Goal: Task Accomplishment & Management: Manage account settings

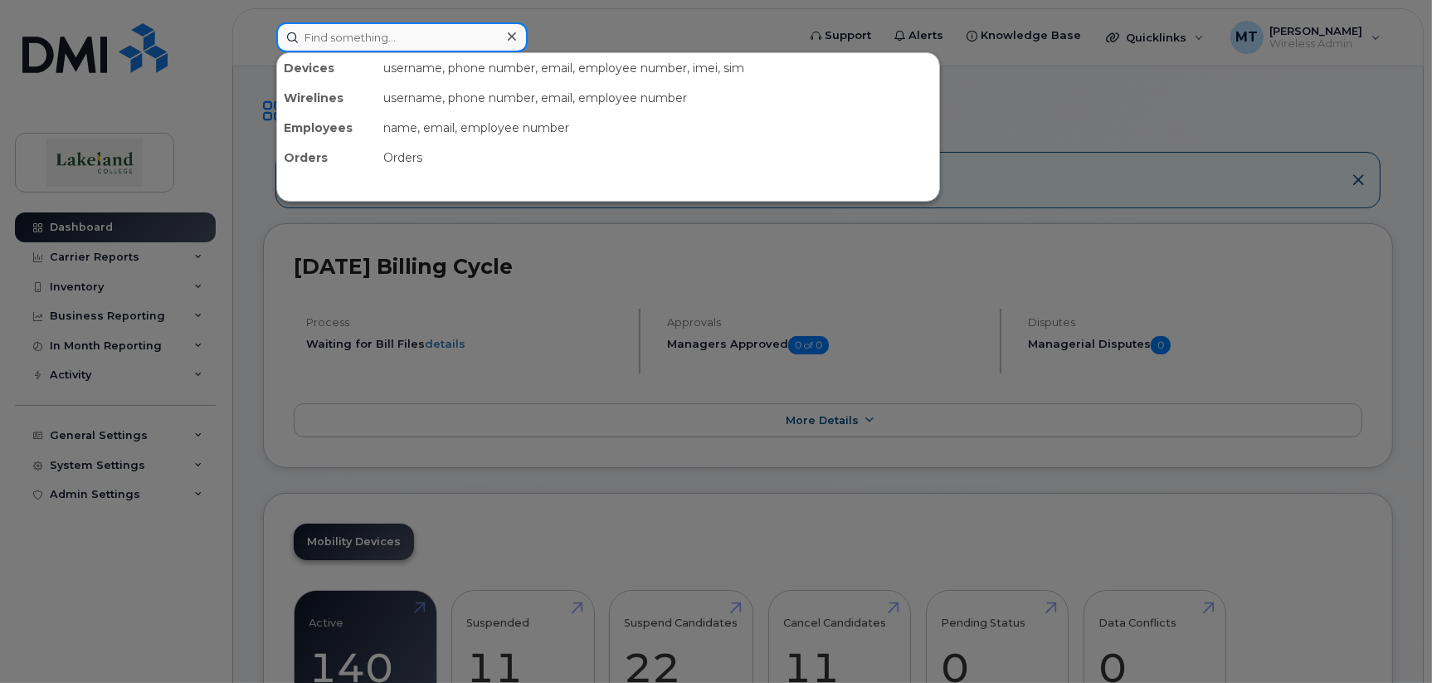
click at [365, 43] on input at bounding box center [401, 37] width 251 height 30
paste input "[PHONE_NUMBER]"
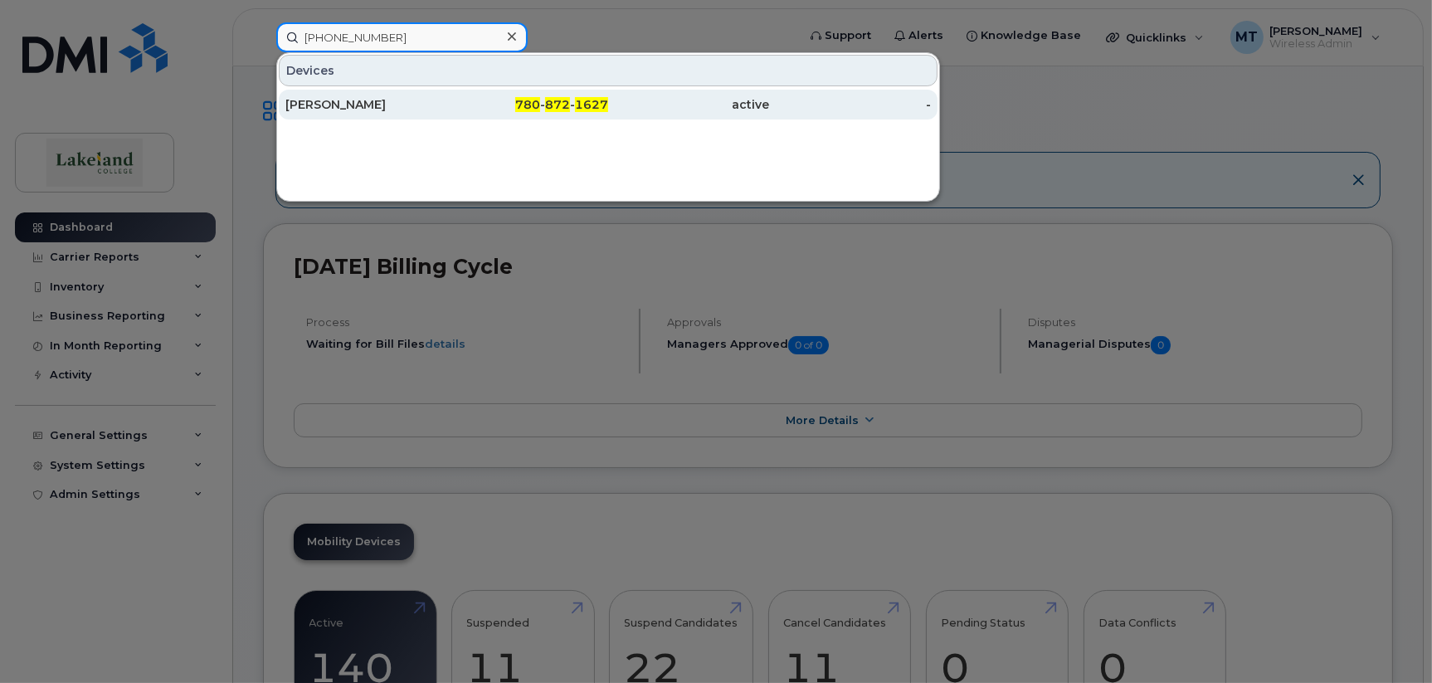
type input "780 872 1627"
click at [358, 100] on div "Raymond Anana" at bounding box center [366, 104] width 162 height 17
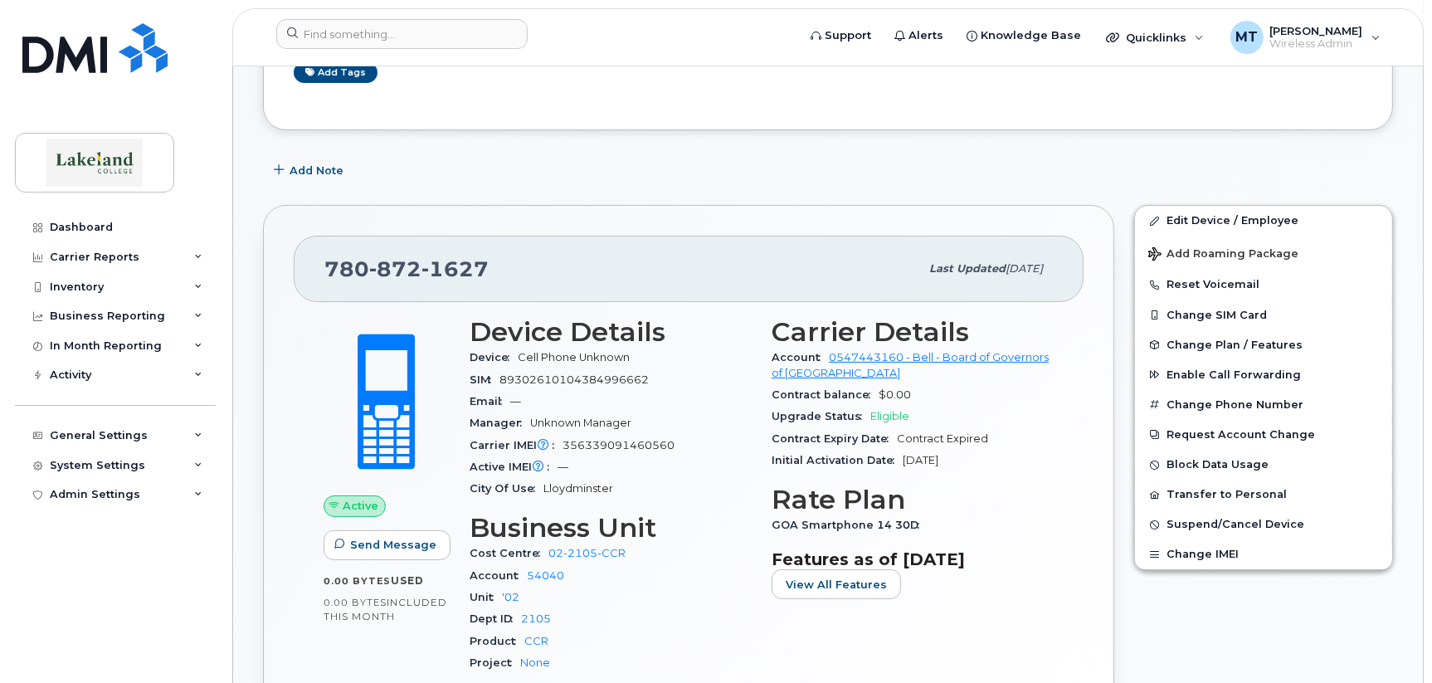
scroll to position [332, 0]
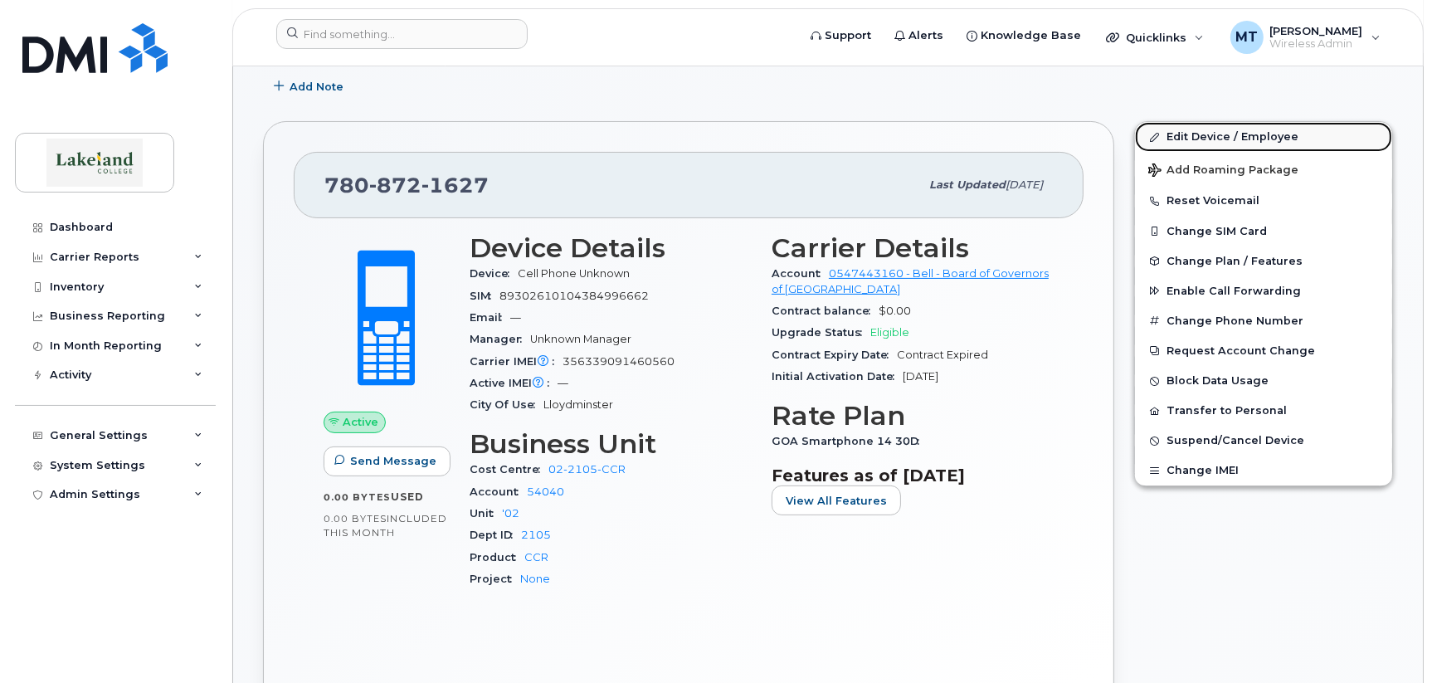
click at [1240, 137] on link "Edit Device / Employee" at bounding box center [1263, 137] width 257 height 30
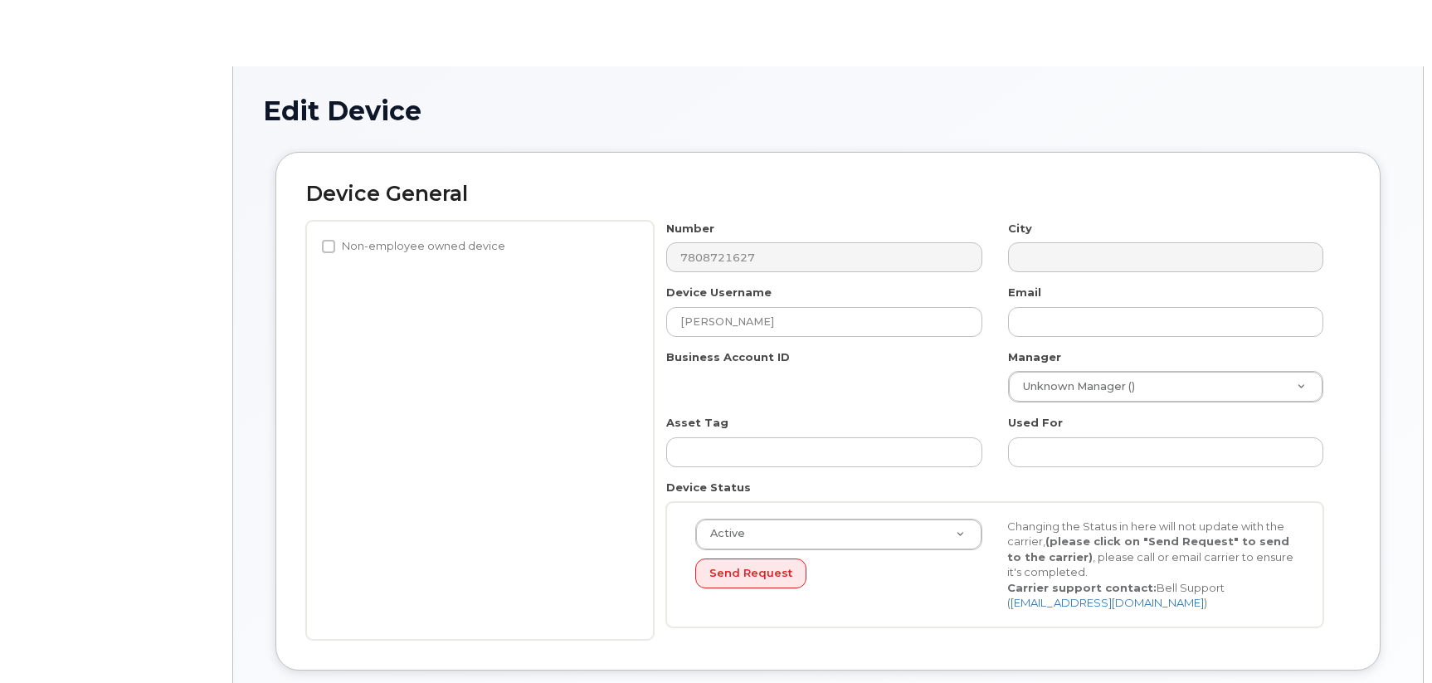
select select "5835149"
select select "5843618"
select select "5835221"
select select "5835271"
select select "5835289"
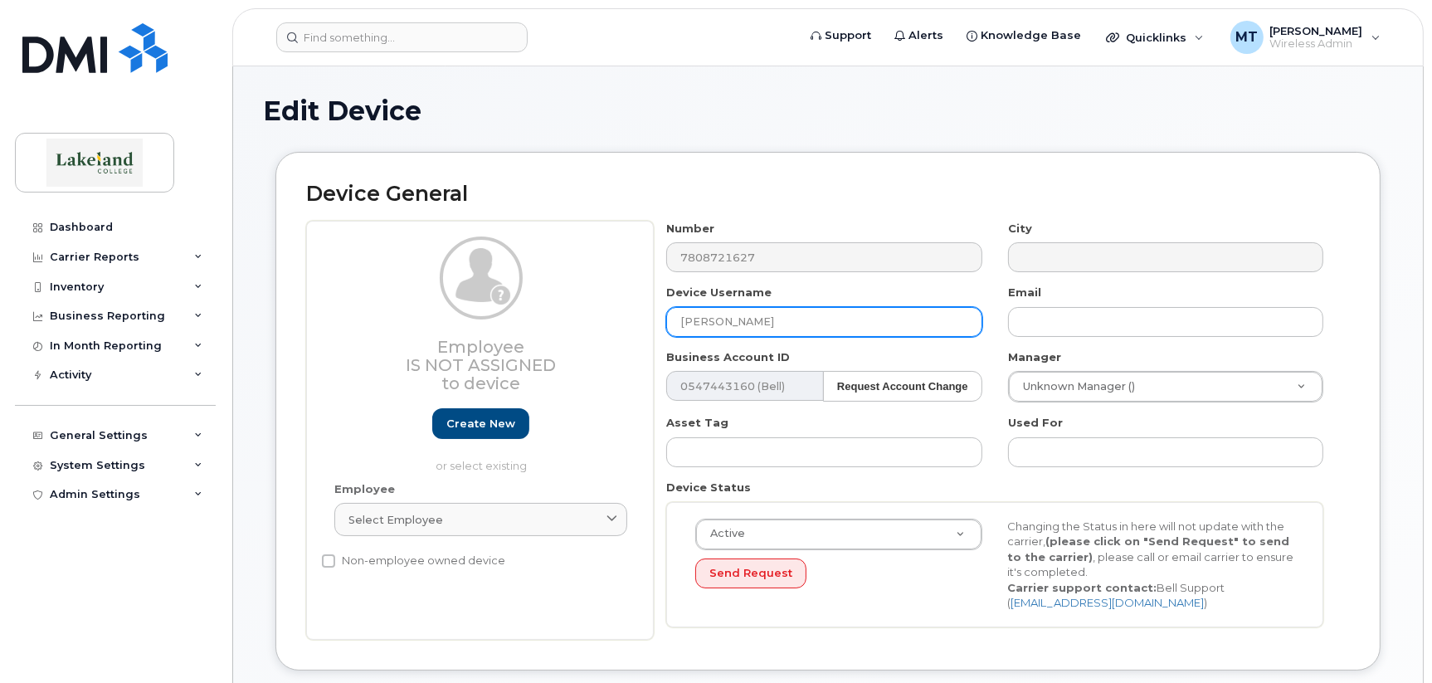
drag, startPoint x: 787, startPoint y: 324, endPoint x: 679, endPoint y: 313, distance: 108.5
click at [679, 313] on input "Raymond Anana" at bounding box center [823, 322] width 315 height 30
paste input "Joelle Macnab"
type input "Joelle Macnab"
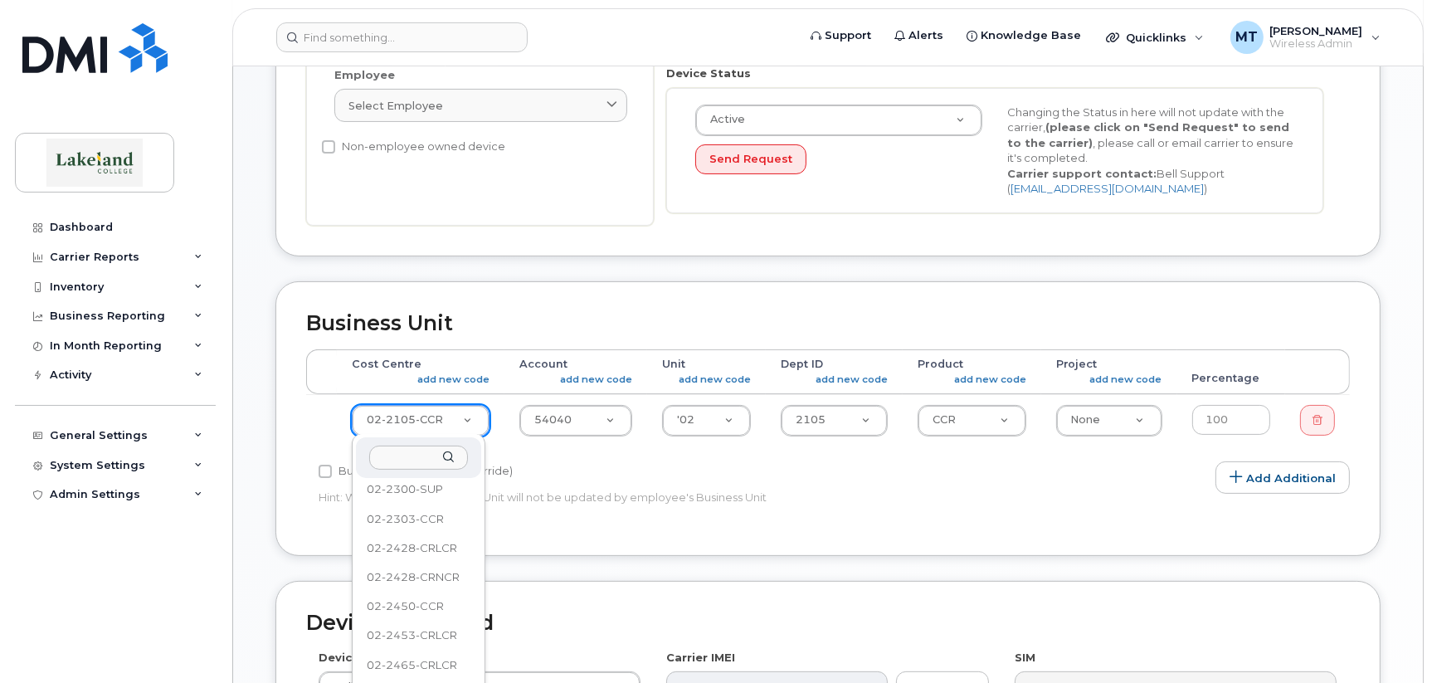
scroll to position [2444, 0]
select select "5835196"
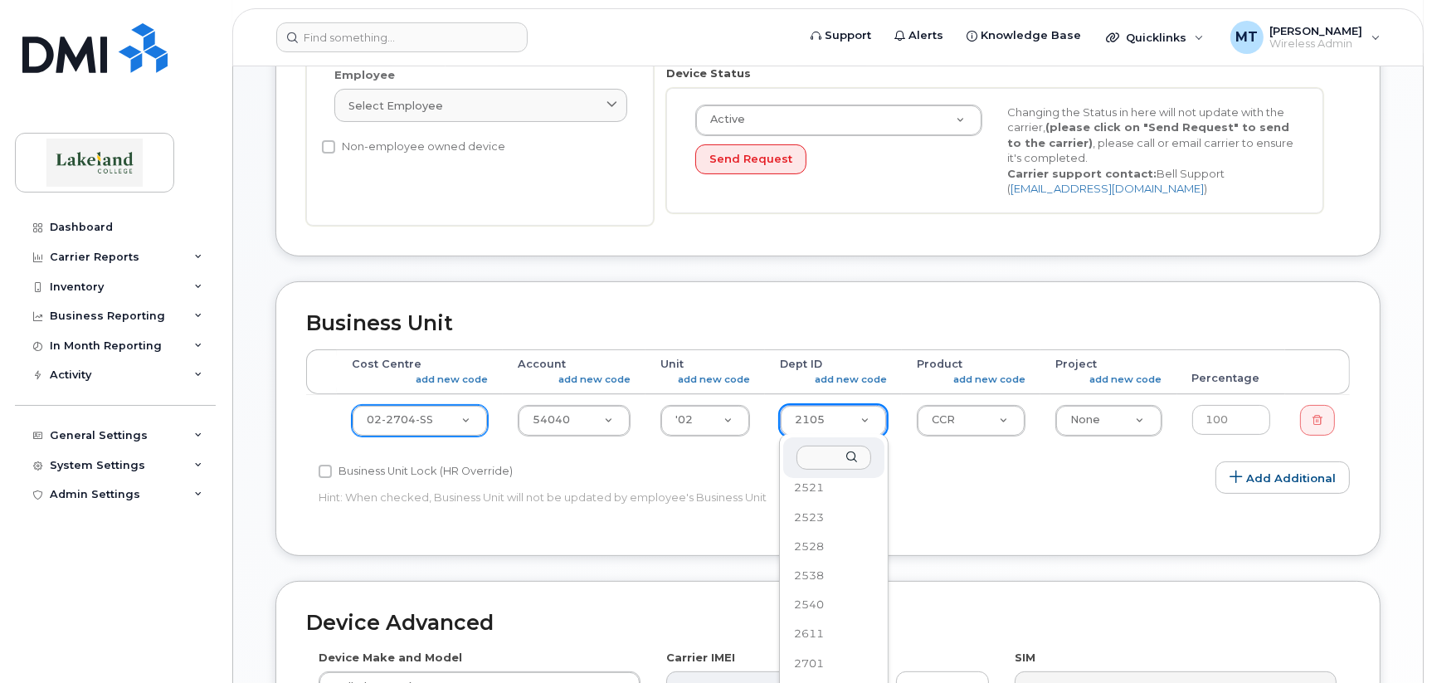
scroll to position [996, 0]
select select "5835257"
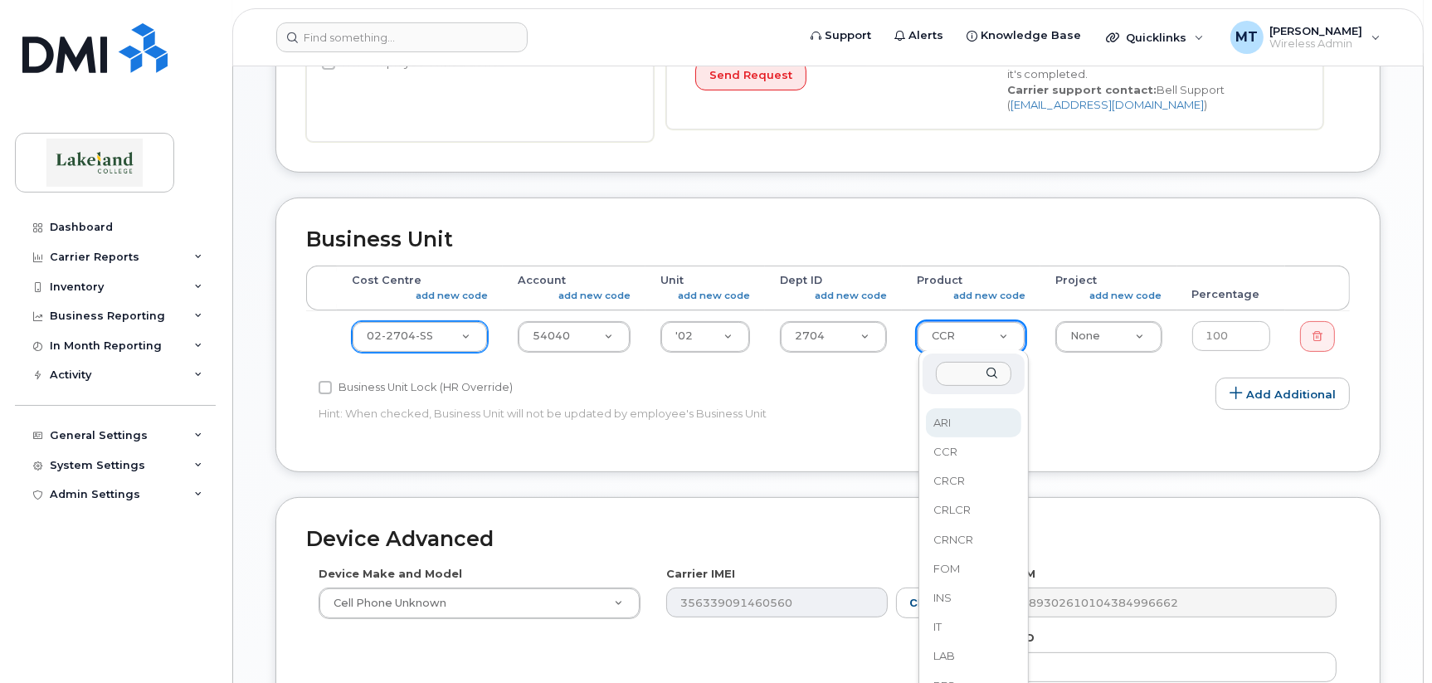
scroll to position [581, 0]
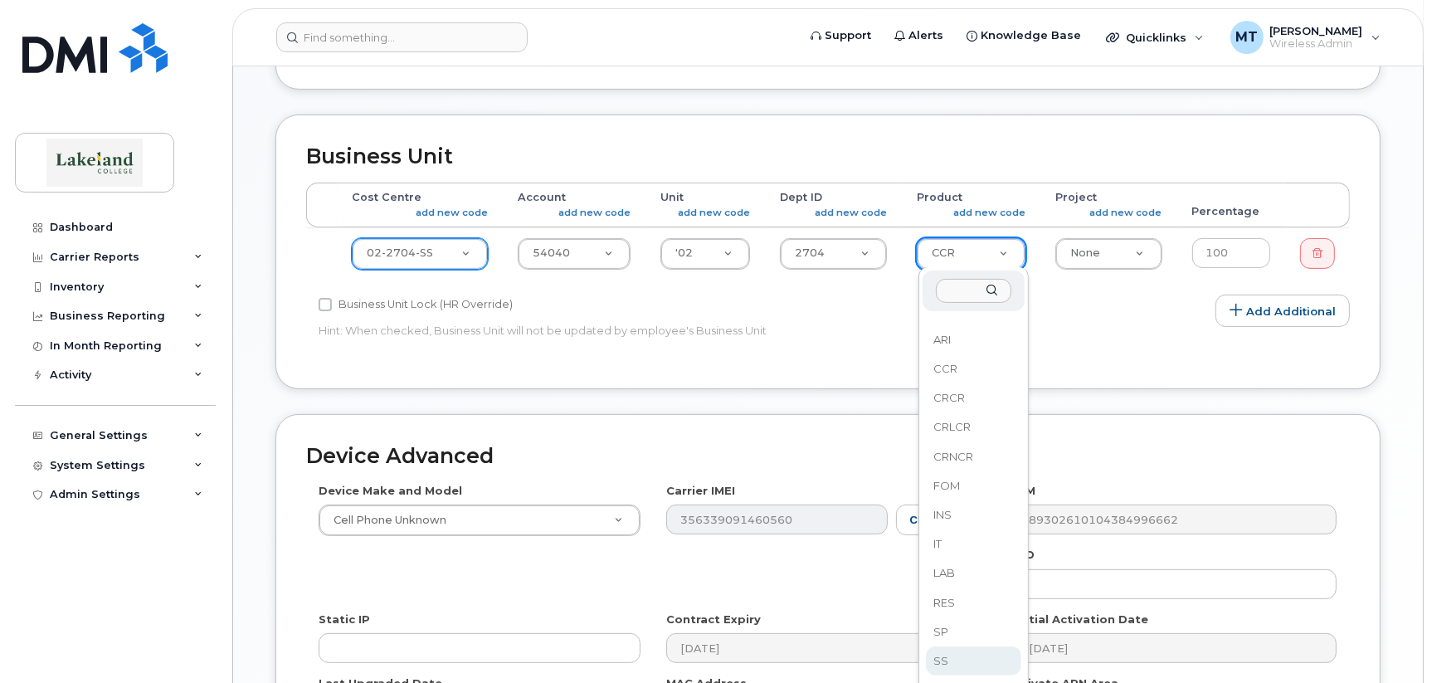
select select "5835269"
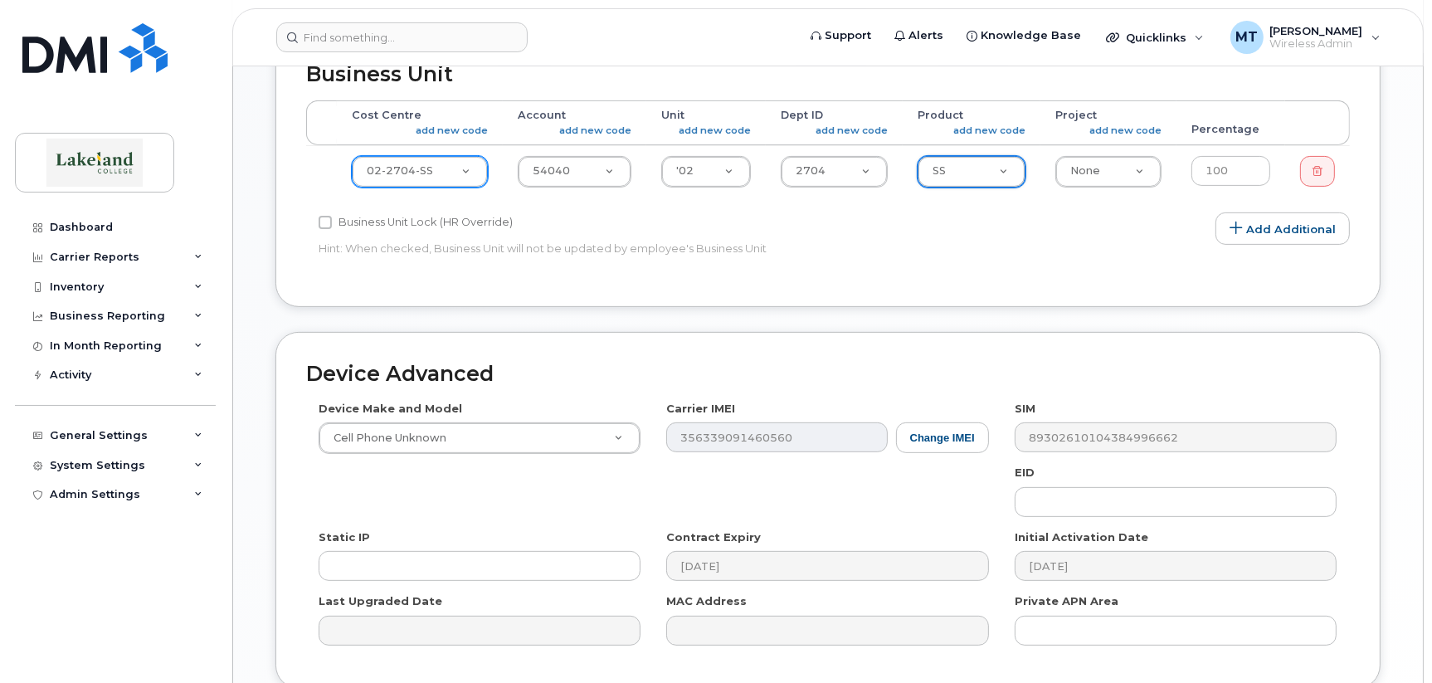
scroll to position [747, 0]
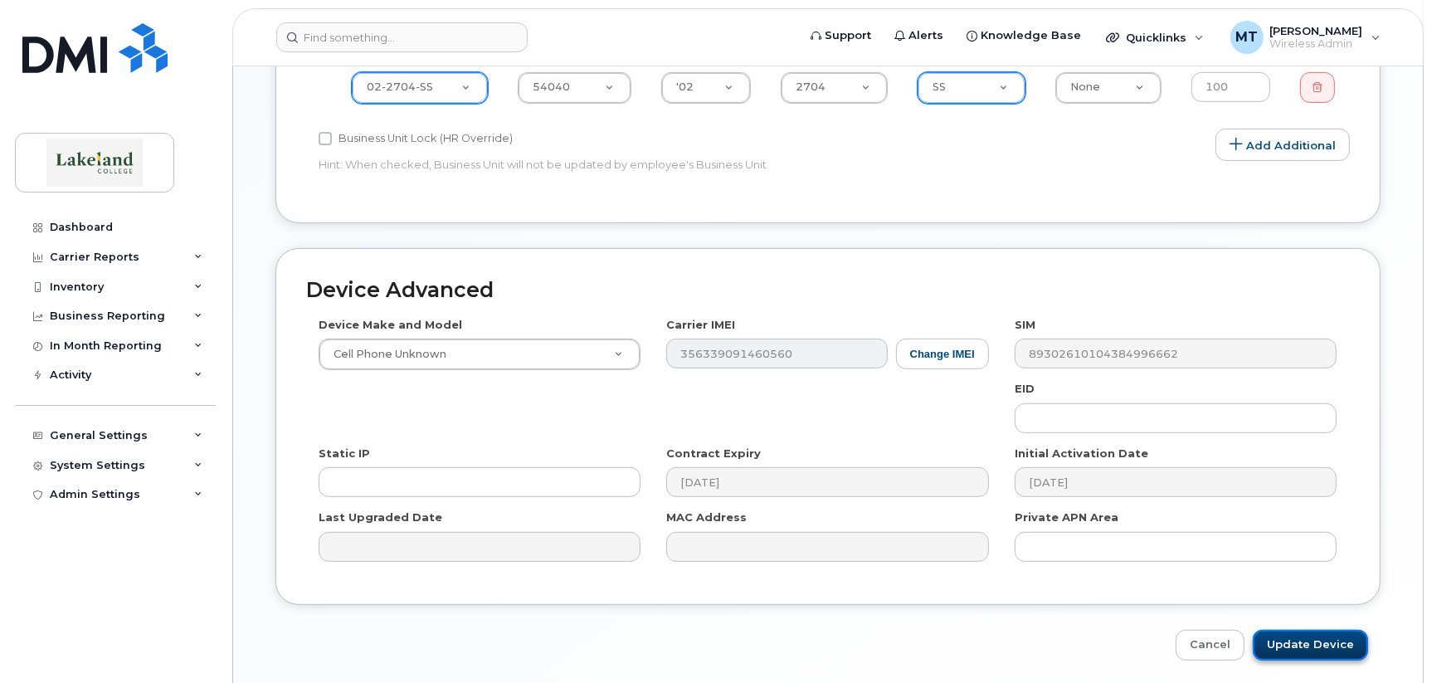
click at [1305, 639] on input "Update Device" at bounding box center [1310, 645] width 115 height 31
type input "Saving..."
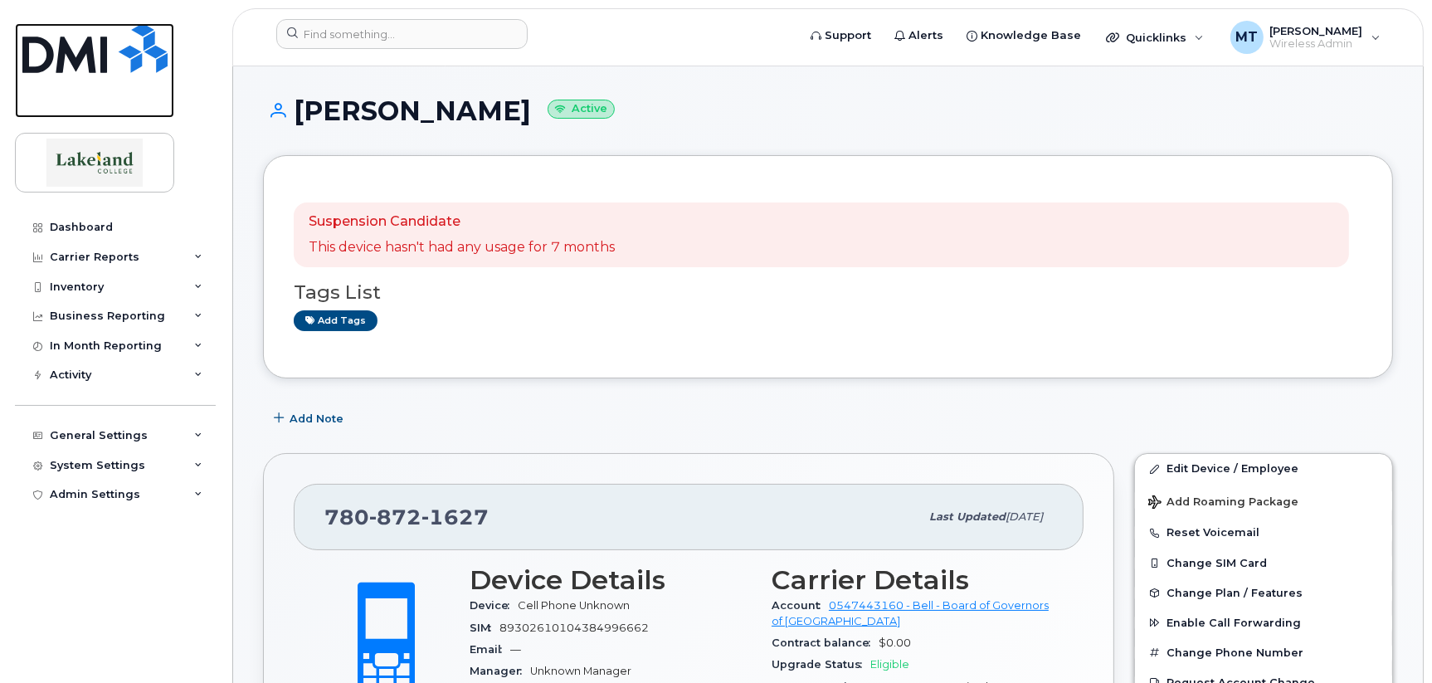
drag, startPoint x: 23, startPoint y: 103, endPoint x: 38, endPoint y: 65, distance: 41.0
click at [23, 105] on link at bounding box center [94, 70] width 159 height 95
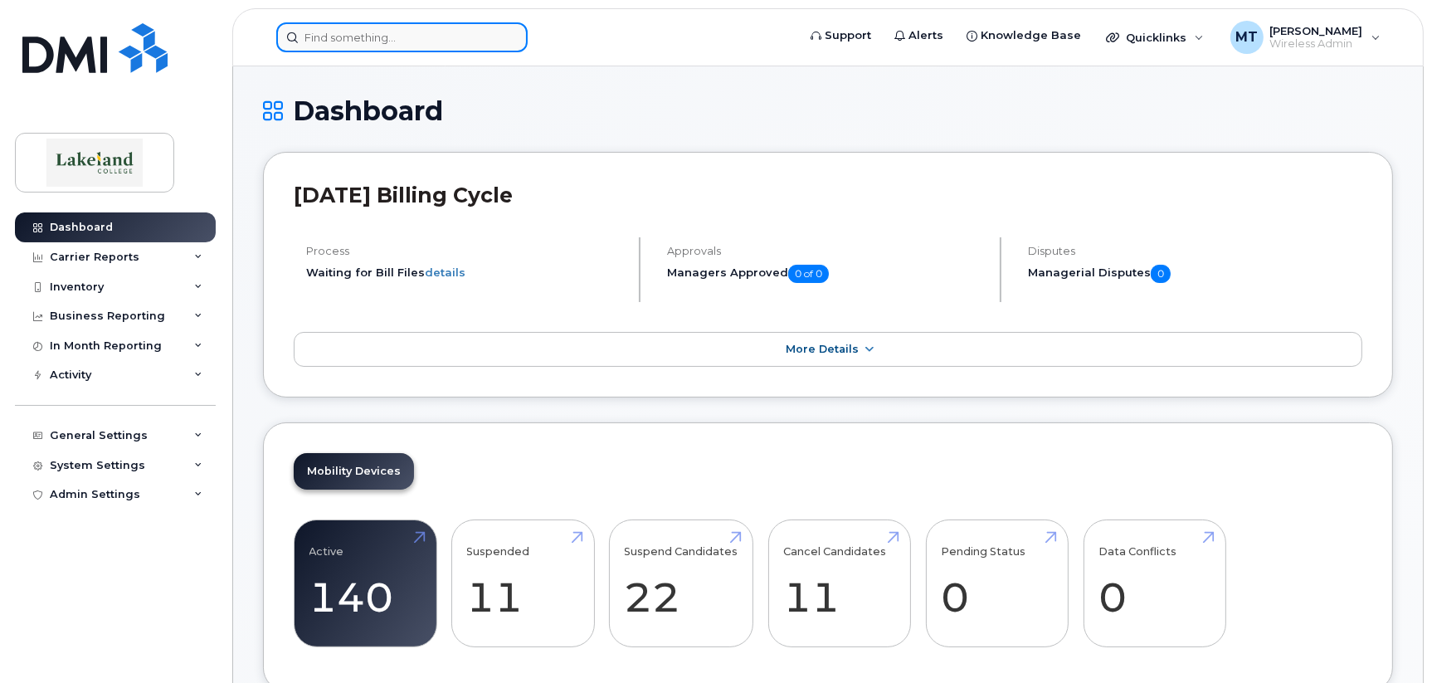
click at [346, 40] on input at bounding box center [401, 37] width 251 height 30
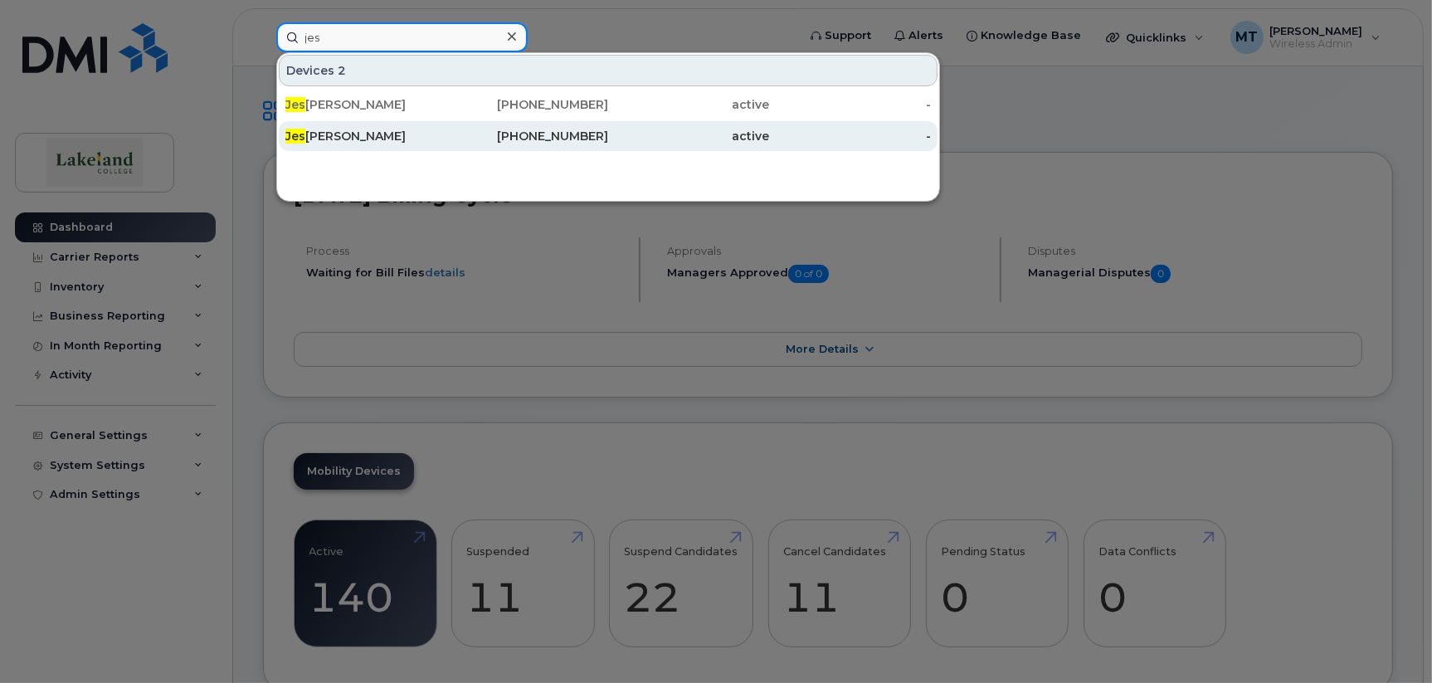
type input "jes"
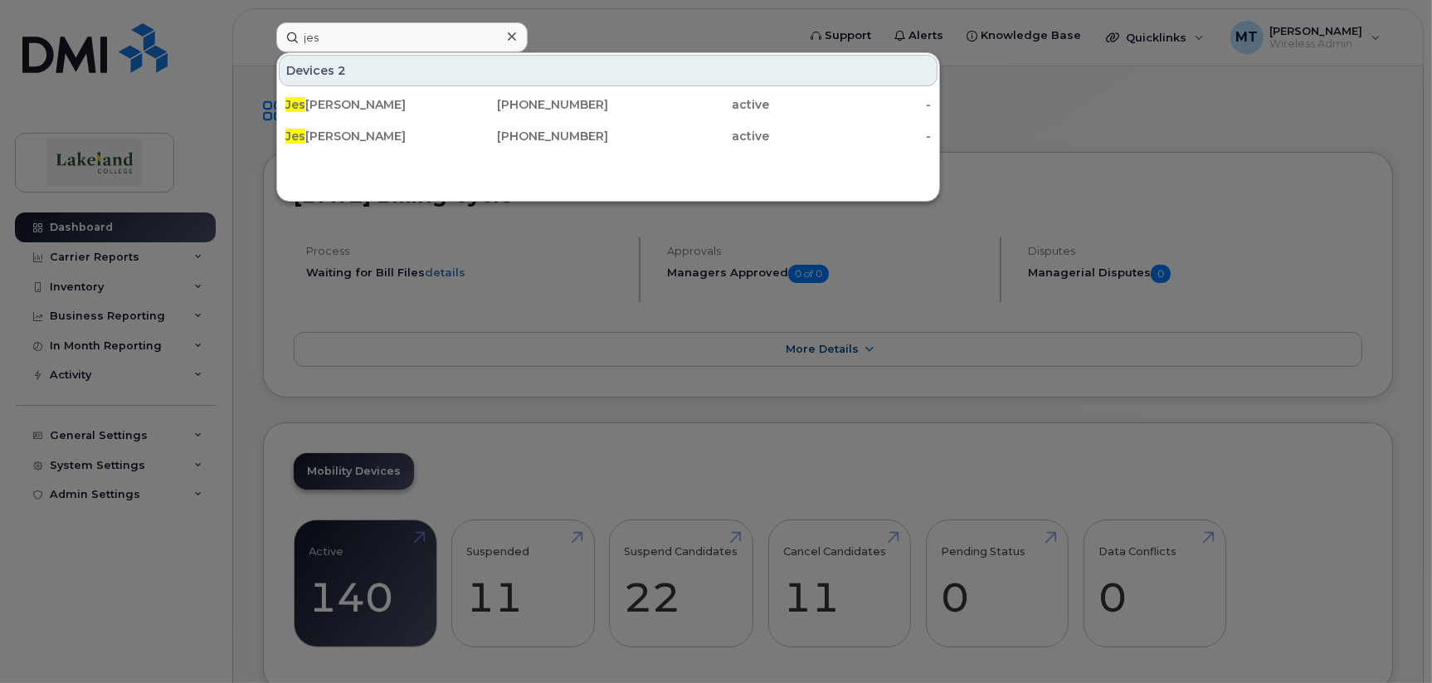
drag, startPoint x: 328, startPoint y: 134, endPoint x: 718, endPoint y: 230, distance: 401.5
click at [328, 134] on div "[PERSON_NAME]" at bounding box center [366, 136] width 162 height 17
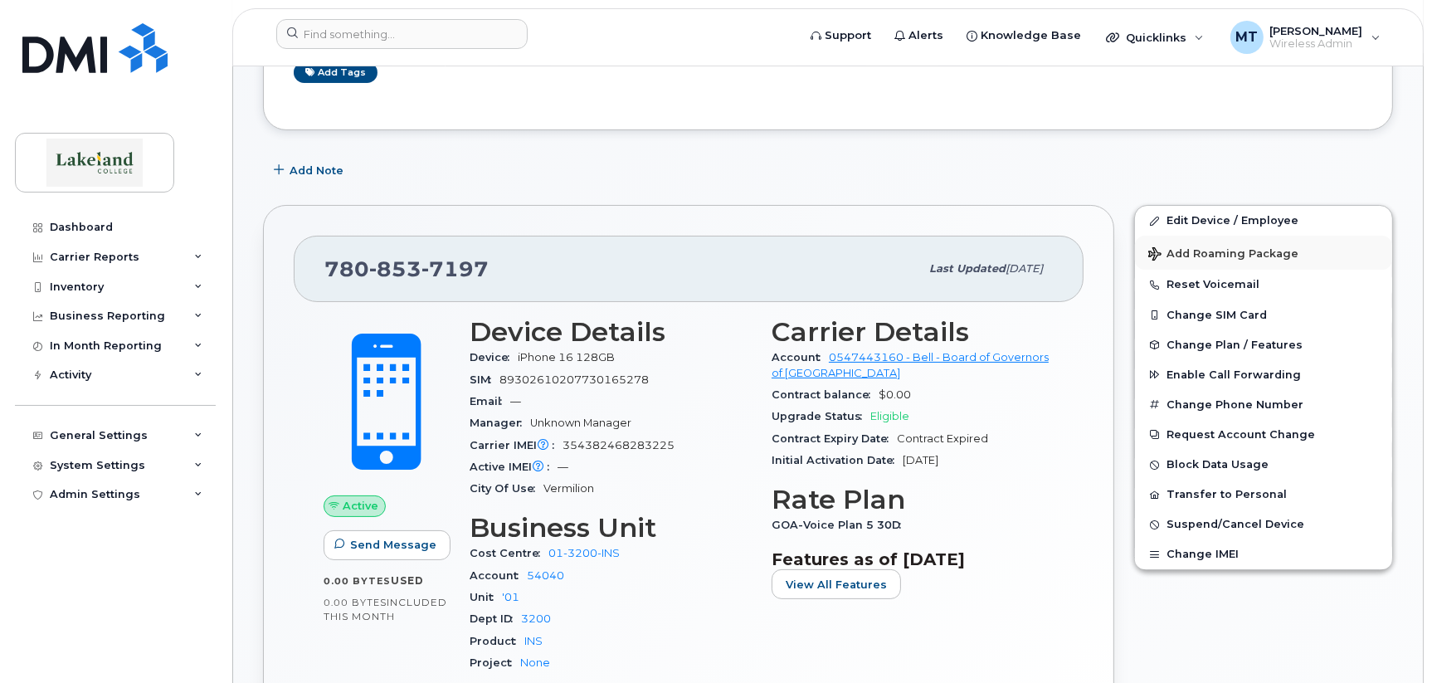
scroll to position [332, 0]
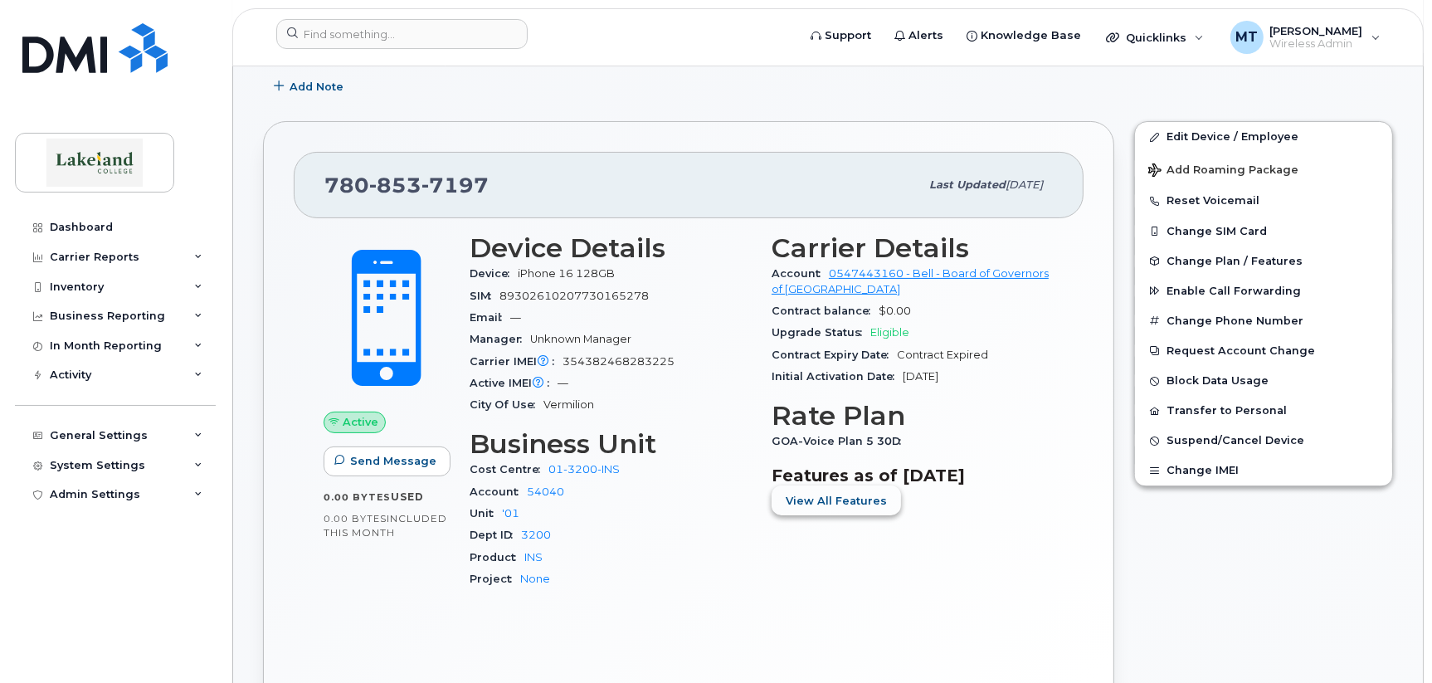
click at [822, 504] on span "View All Features" at bounding box center [836, 501] width 101 height 16
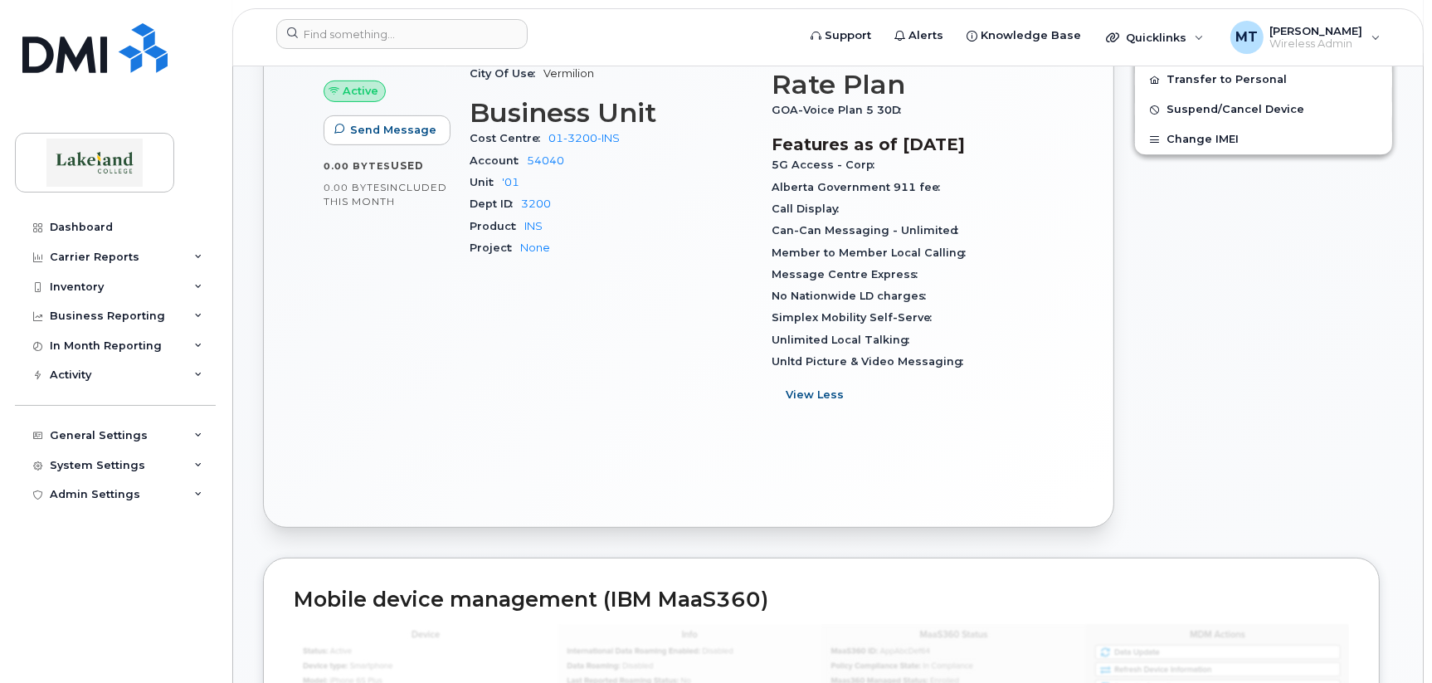
scroll to position [498, 0]
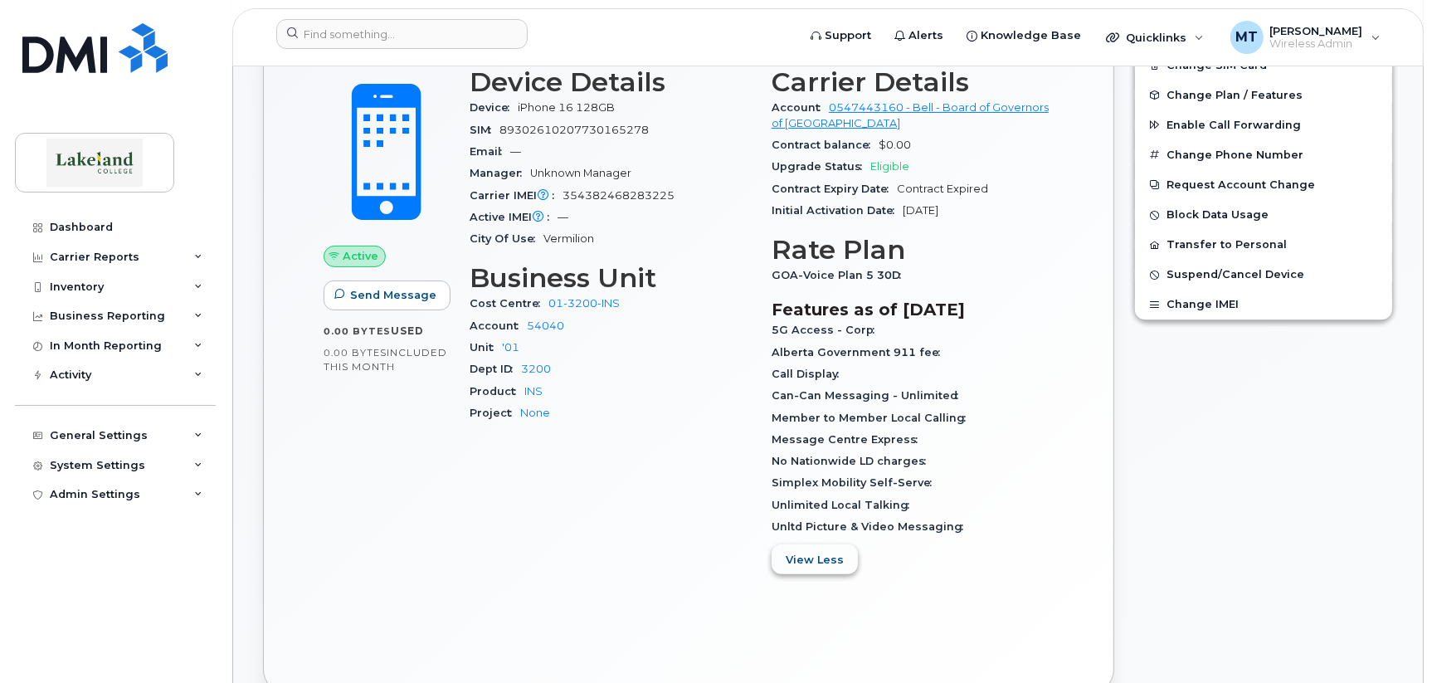
click at [825, 554] on span "View Less" at bounding box center [815, 560] width 58 height 16
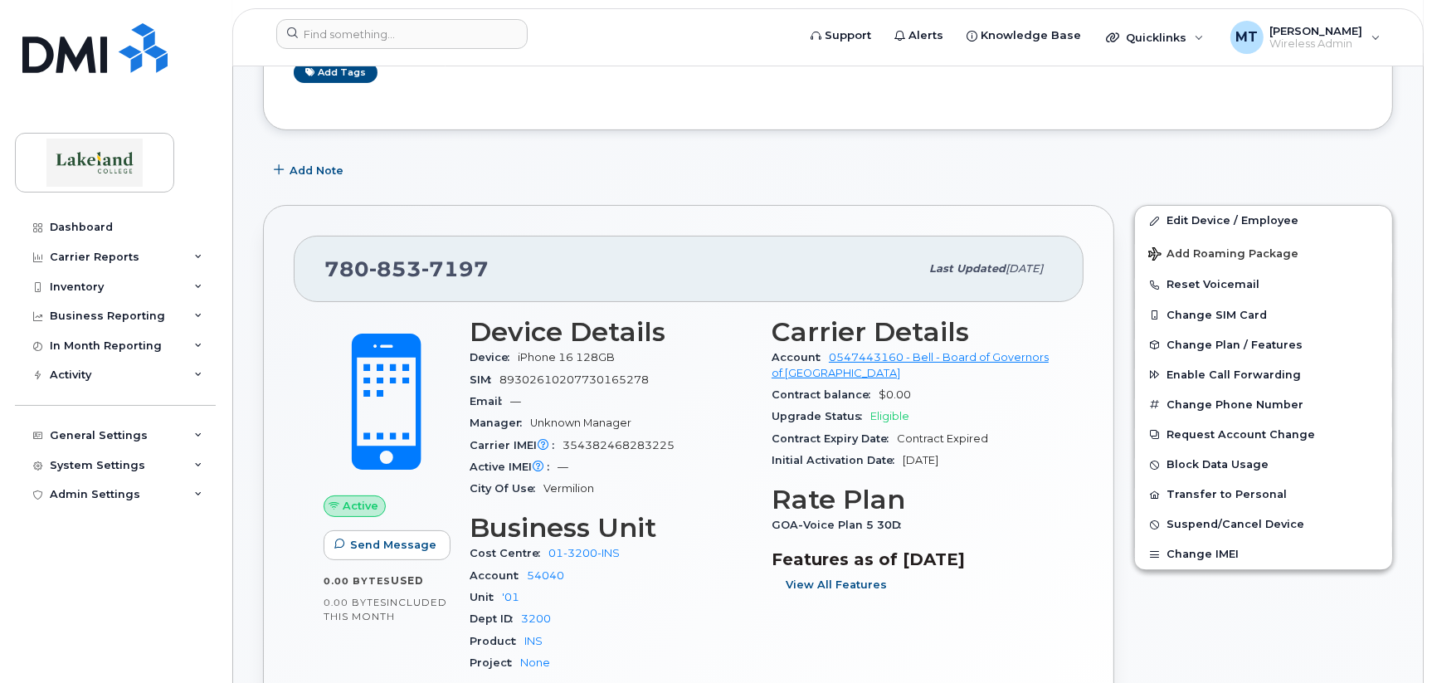
scroll to position [0, 0]
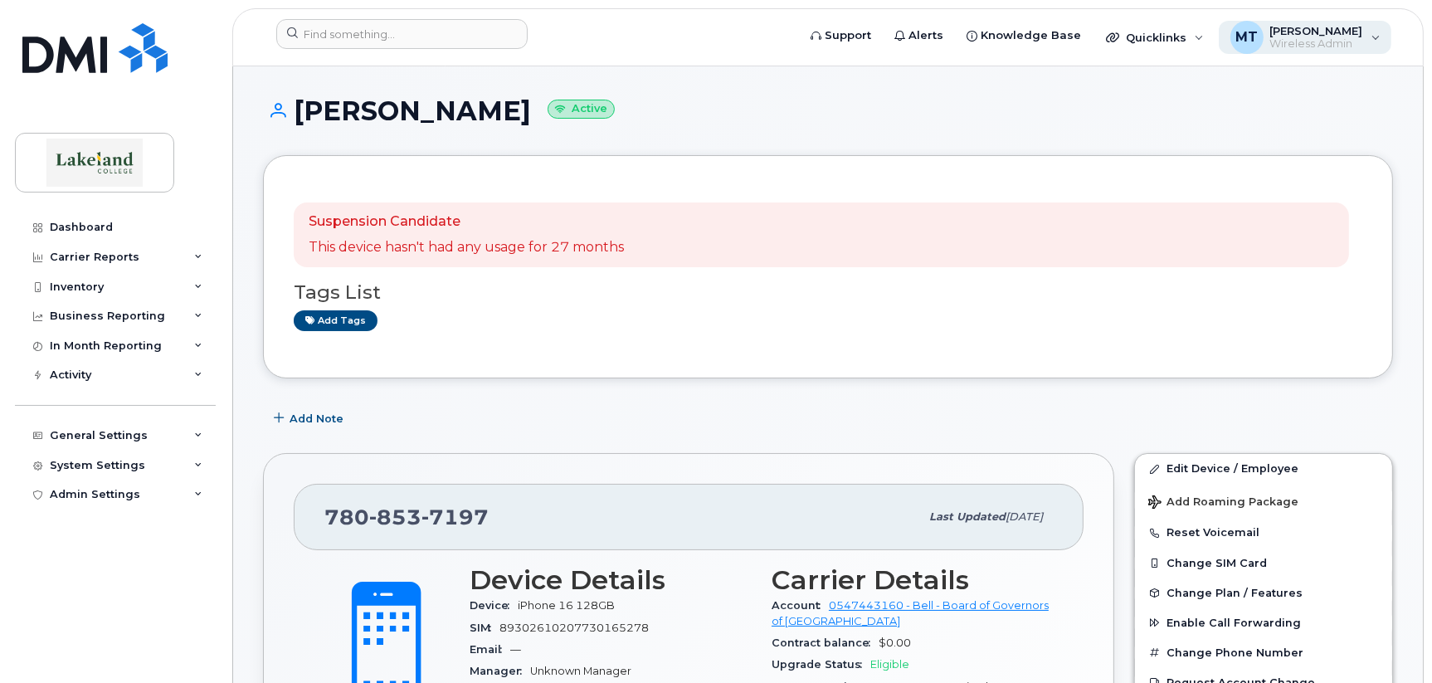
click at [1299, 37] on span "Wireless Admin" at bounding box center [1316, 43] width 93 height 13
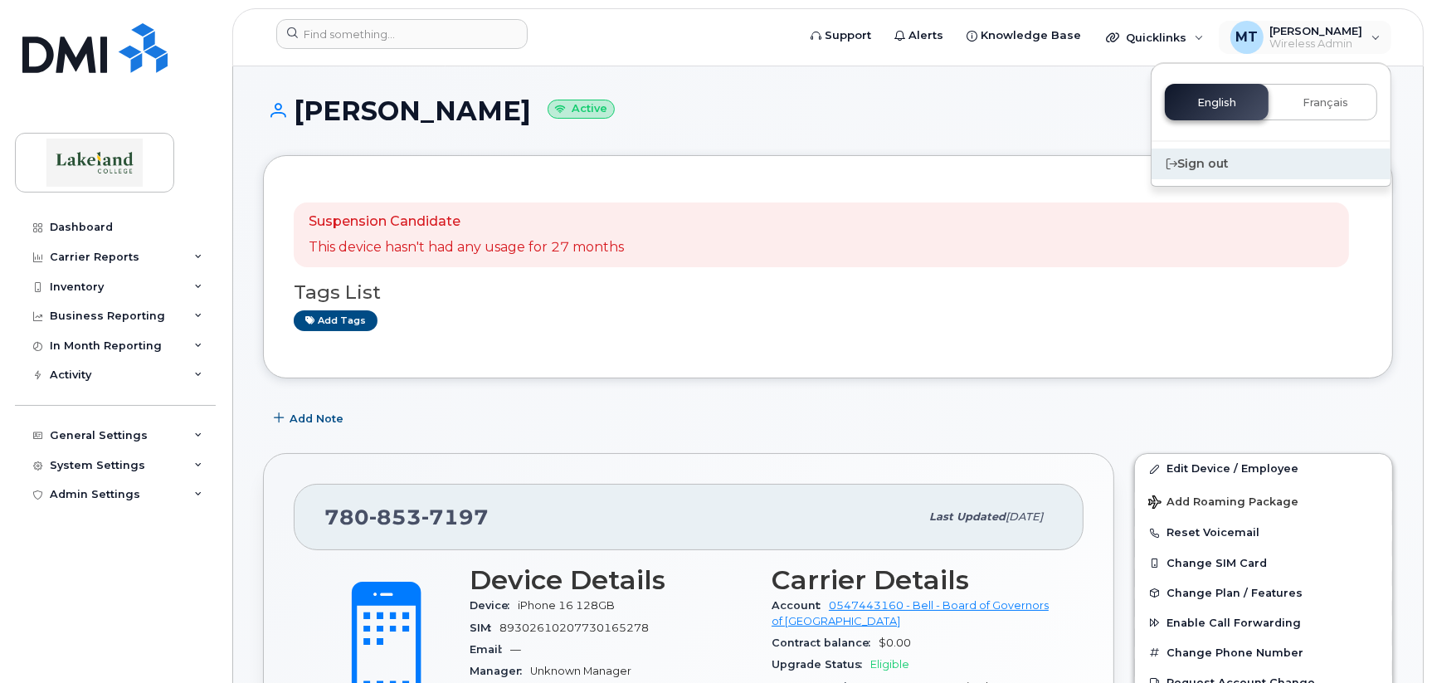
click at [1199, 163] on div "Sign out" at bounding box center [1271, 164] width 239 height 31
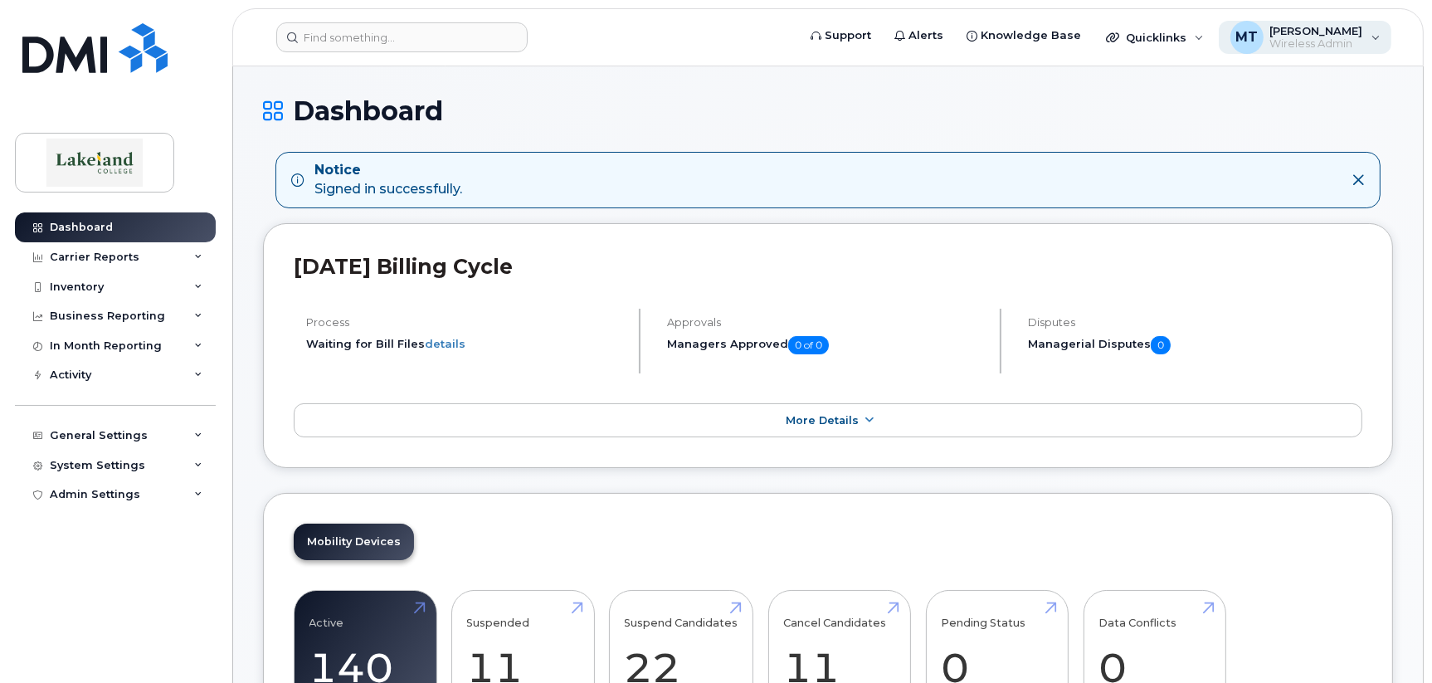
click at [1287, 43] on span "Wireless Admin" at bounding box center [1316, 43] width 93 height 13
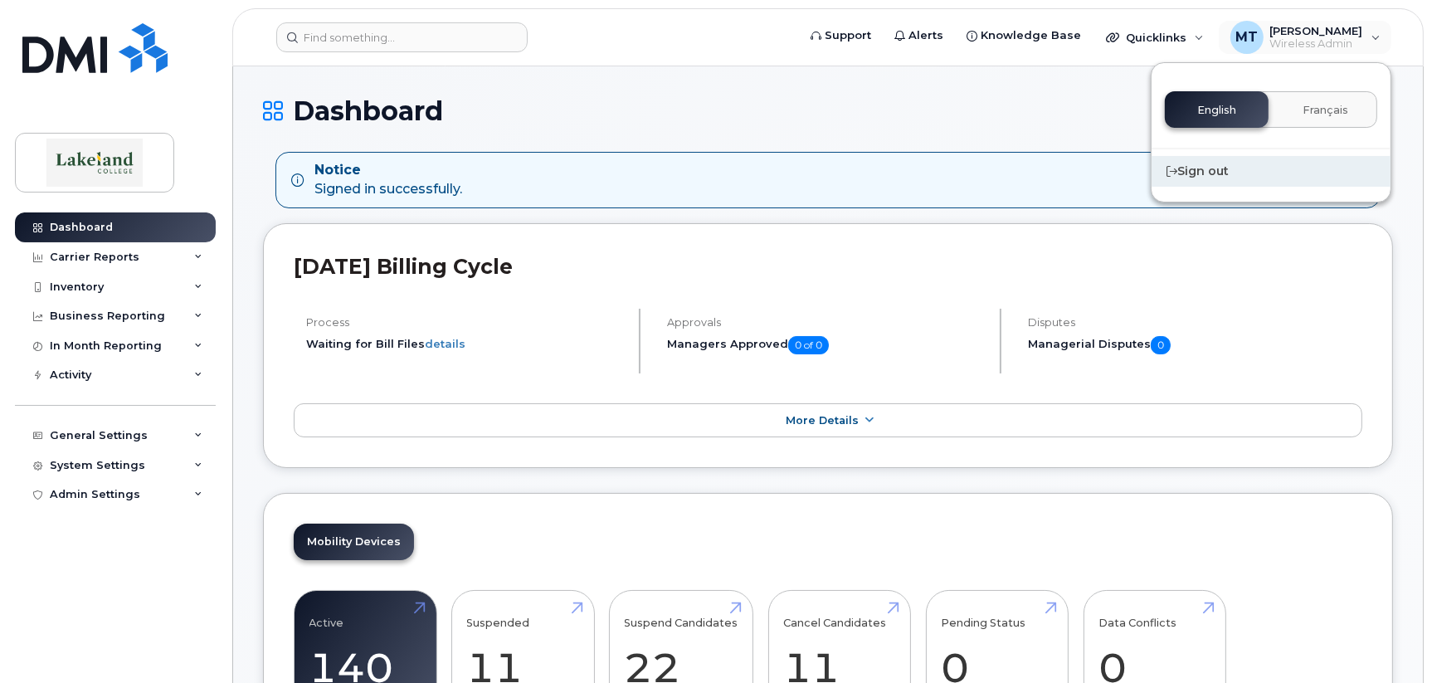
click at [1199, 173] on div "Sign out" at bounding box center [1271, 171] width 239 height 31
